Goal: Find specific page/section: Find specific page/section

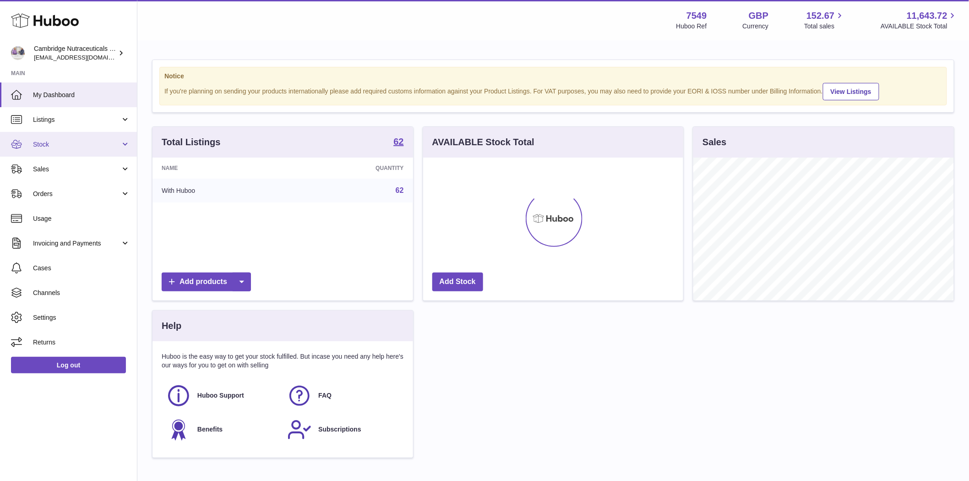
scroll to position [143, 260]
click at [47, 118] on span "Listings" at bounding box center [76, 119] width 87 height 9
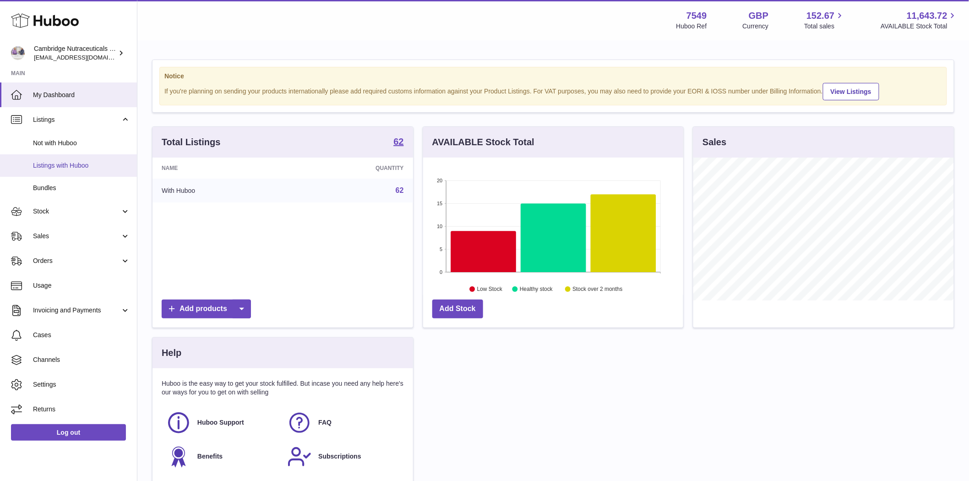
click at [60, 166] on span "Listings with Huboo" at bounding box center [81, 165] width 97 height 9
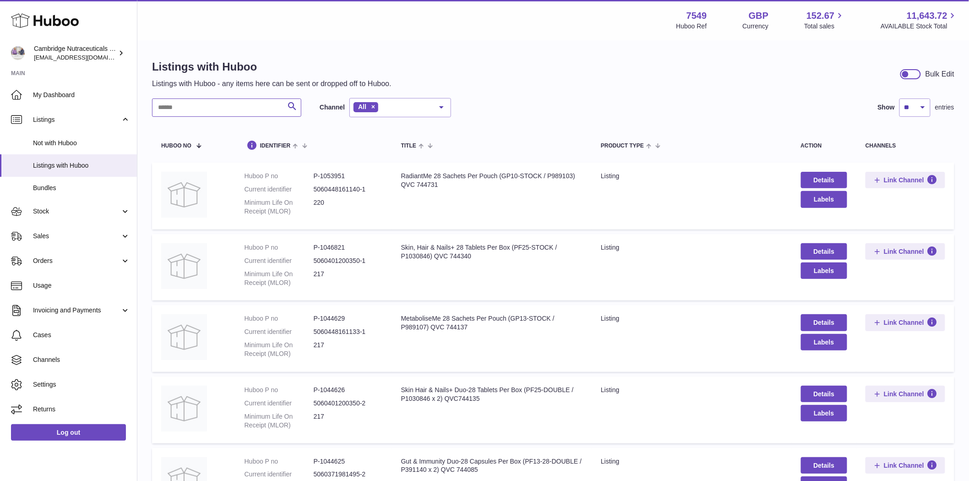
click at [181, 112] on input "text" at bounding box center [226, 107] width 149 height 18
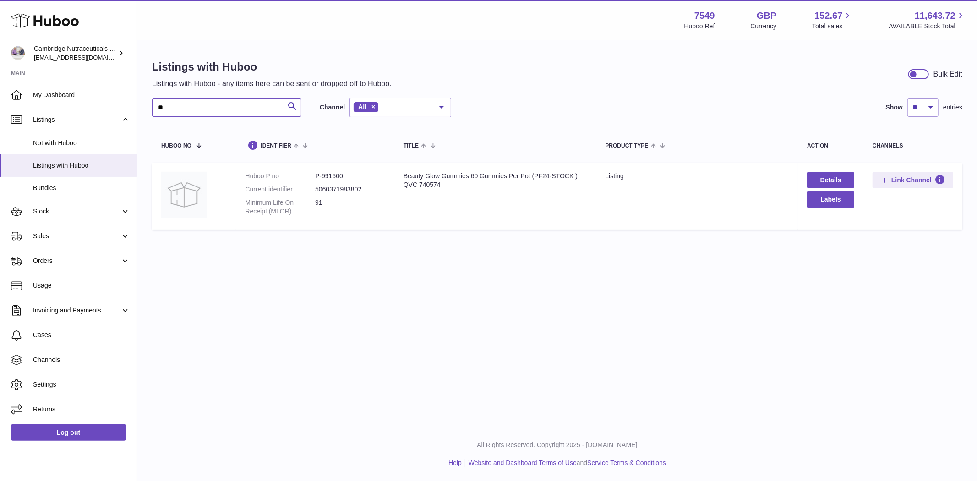
type input "*"
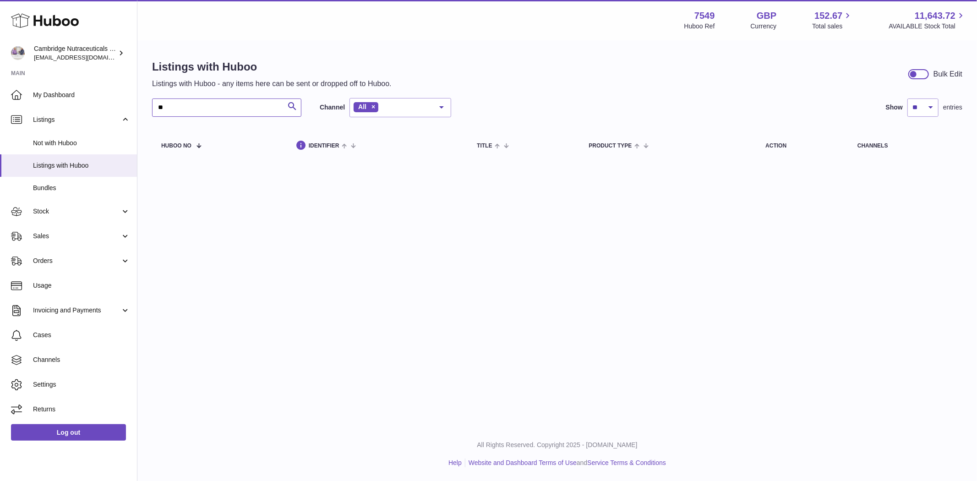
type input "*"
